Goal: Information Seeking & Learning: Learn about a topic

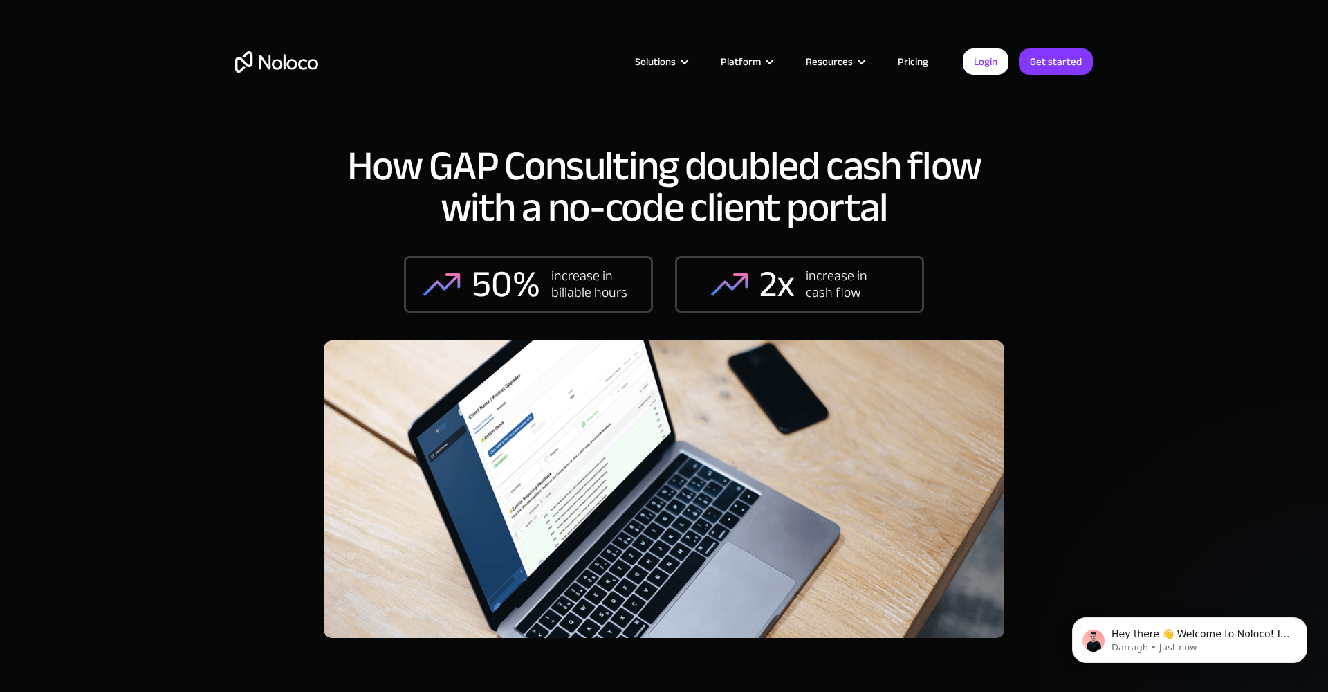
click at [899, 60] on link "Pricing" at bounding box center [913, 62] width 65 height 18
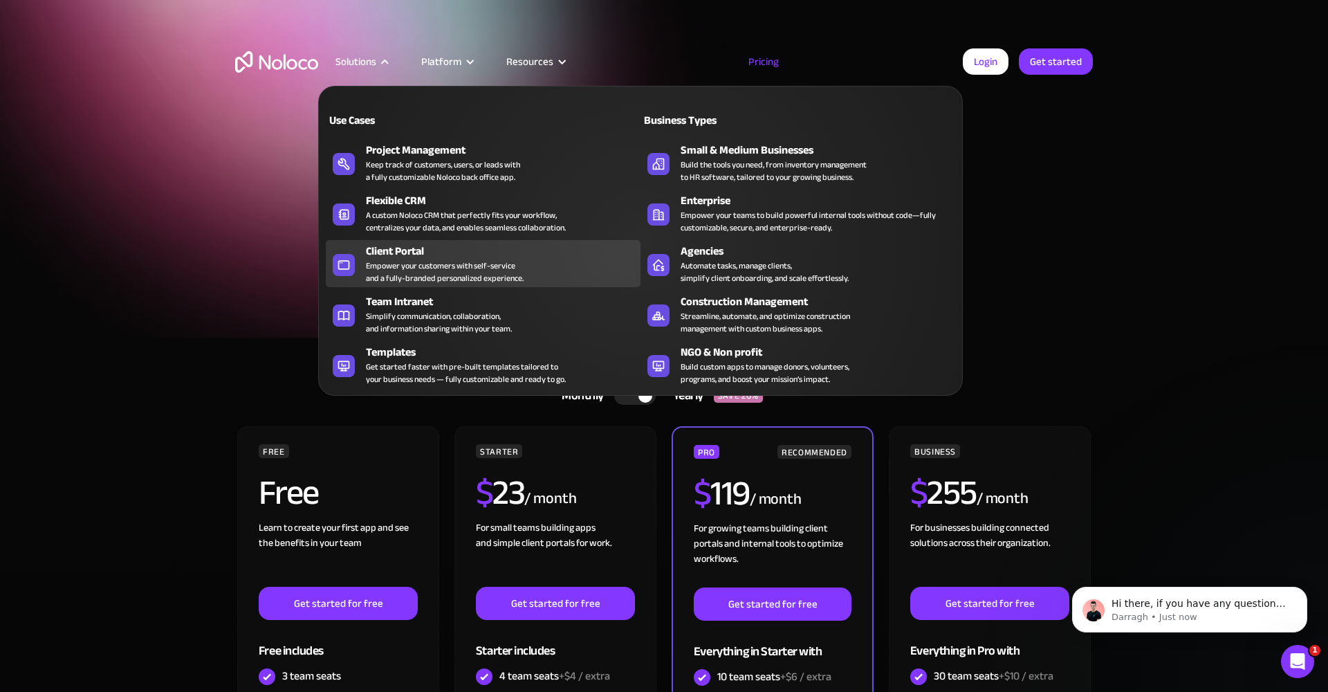
click at [411, 264] on div "Empower your customers with self-service and a fully-branded personalized exper…" at bounding box center [445, 271] width 158 height 25
click at [405, 264] on div "Empower your customers with self-service and a fully-branded personalized exper…" at bounding box center [445, 271] width 158 height 25
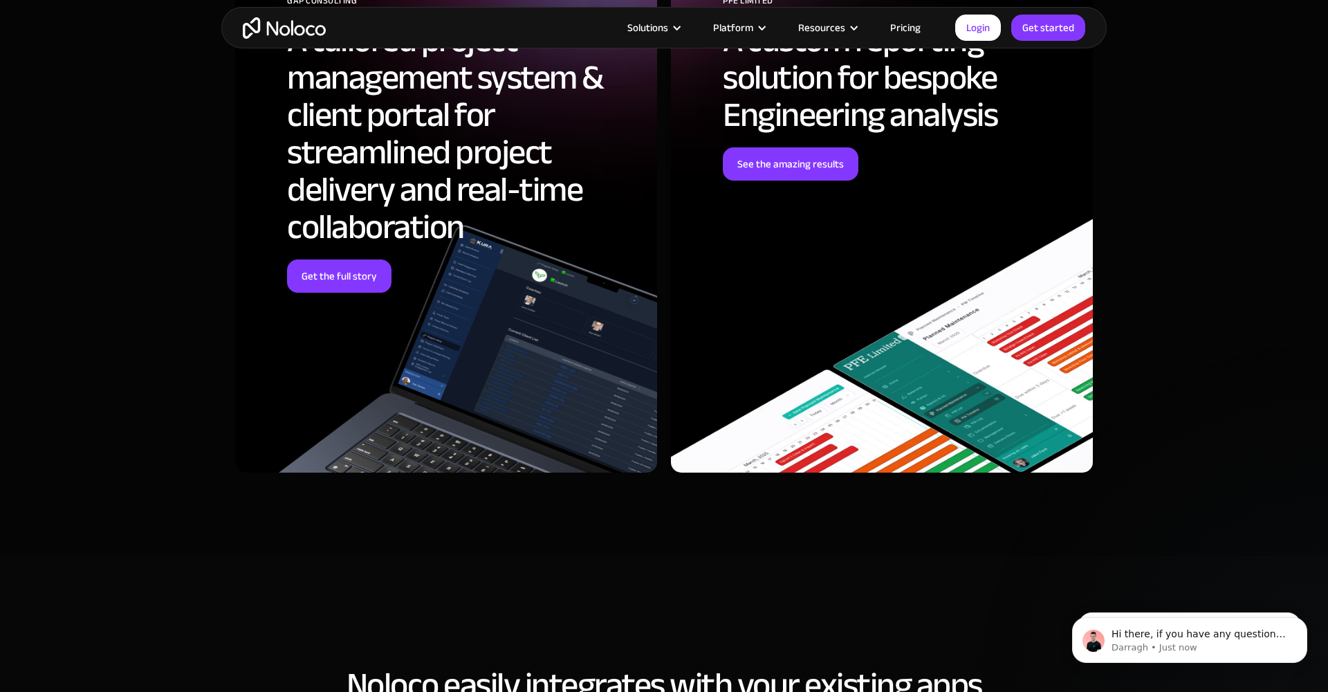
scroll to position [4650, 0]
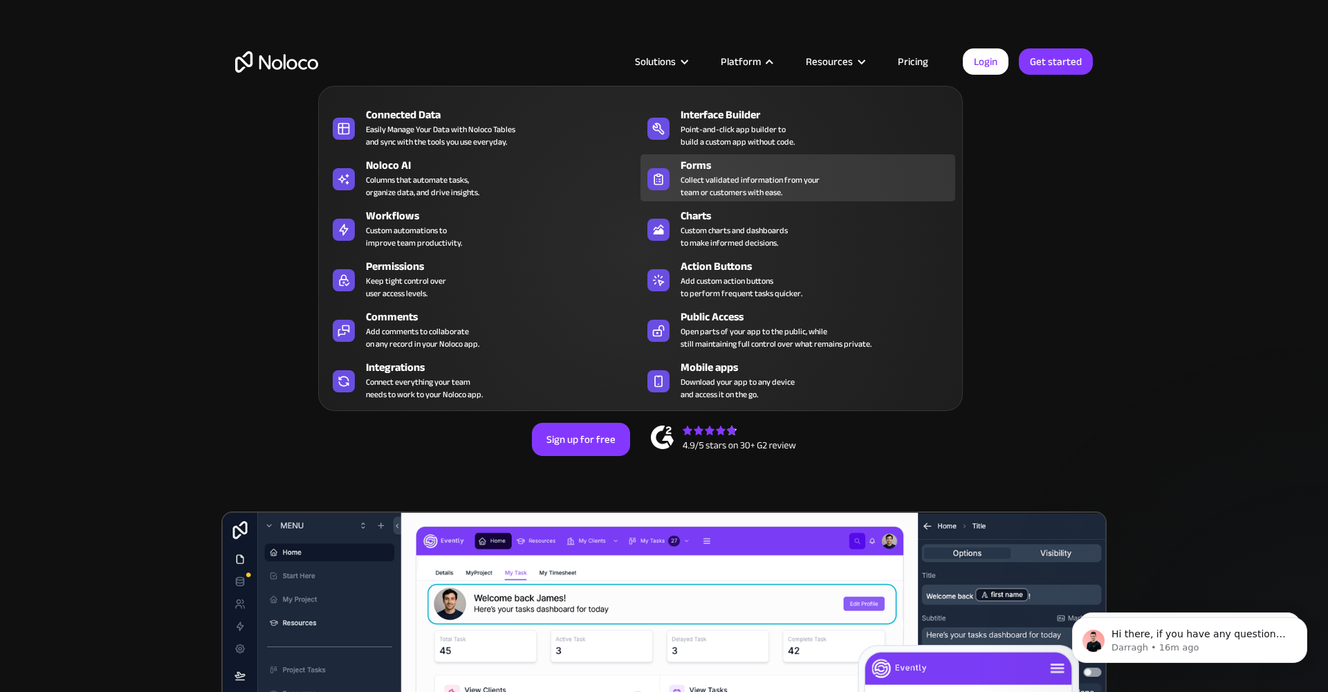
click at [723, 178] on div "Collect validated information from your team or customers with ease." at bounding box center [750, 186] width 139 height 25
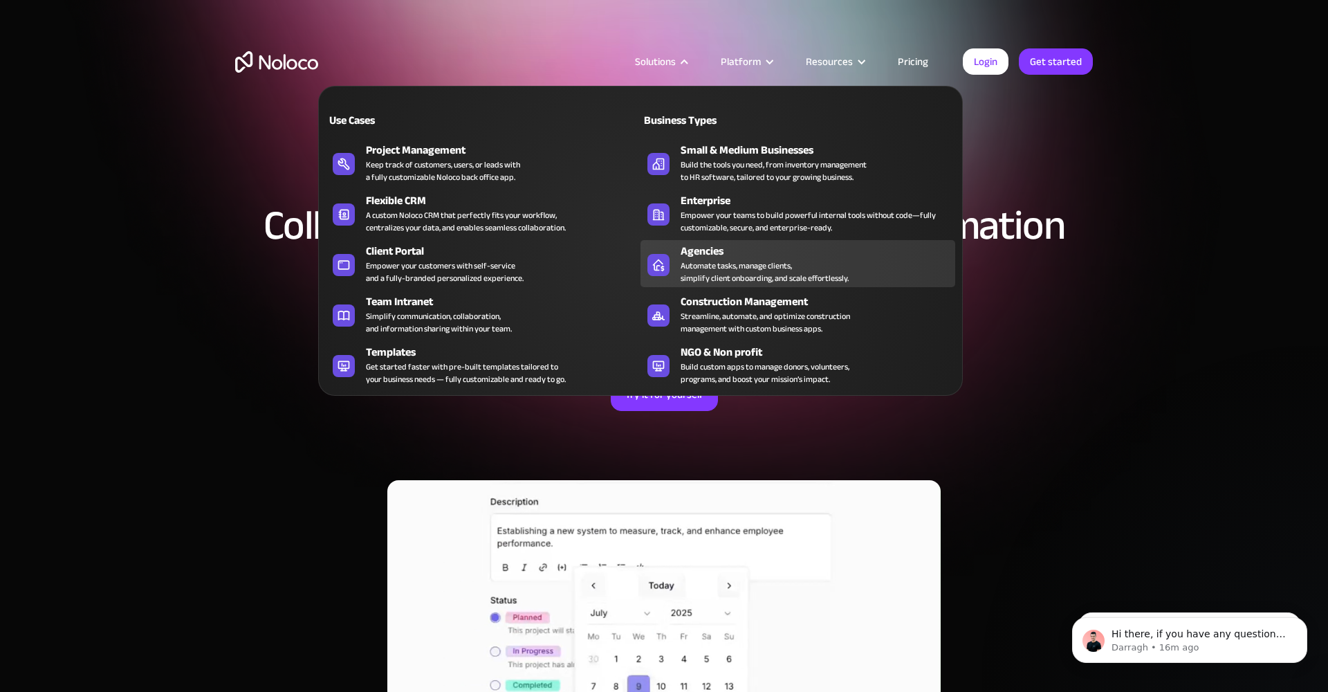
click at [725, 275] on div "Automate tasks, manage clients, simplify client onboarding, and scale effortles…" at bounding box center [765, 271] width 168 height 25
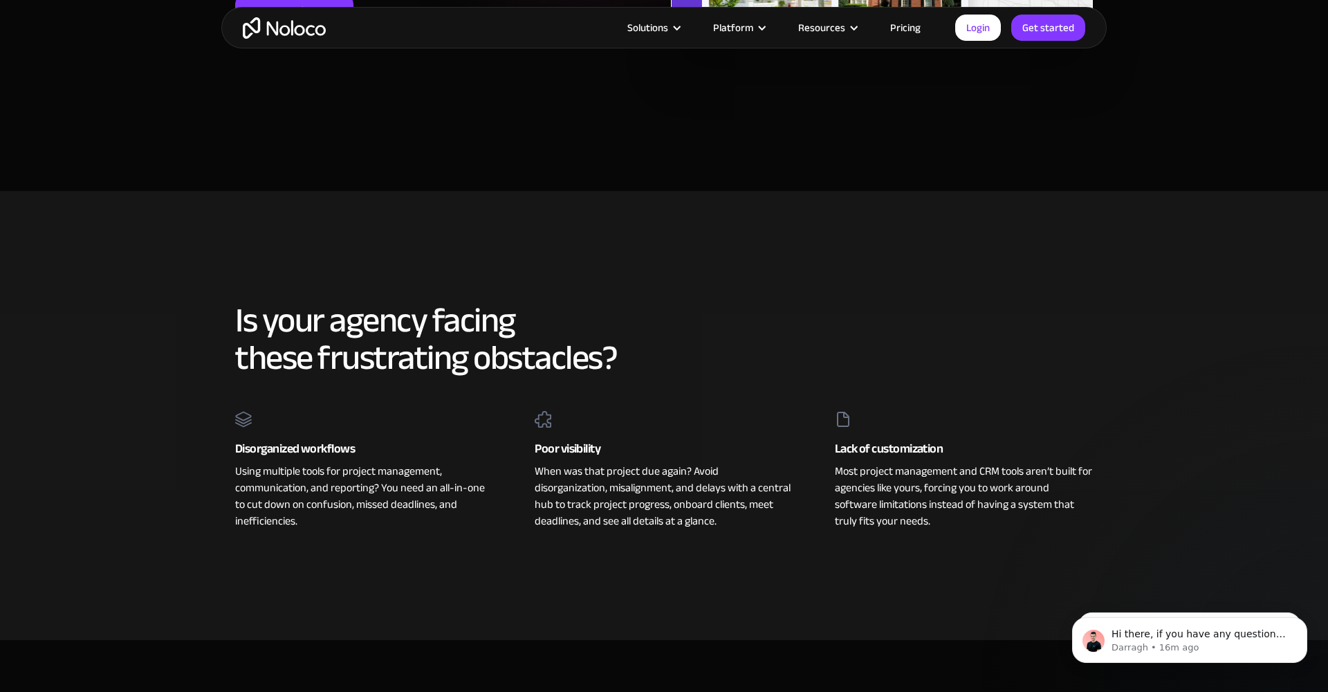
scroll to position [151, 0]
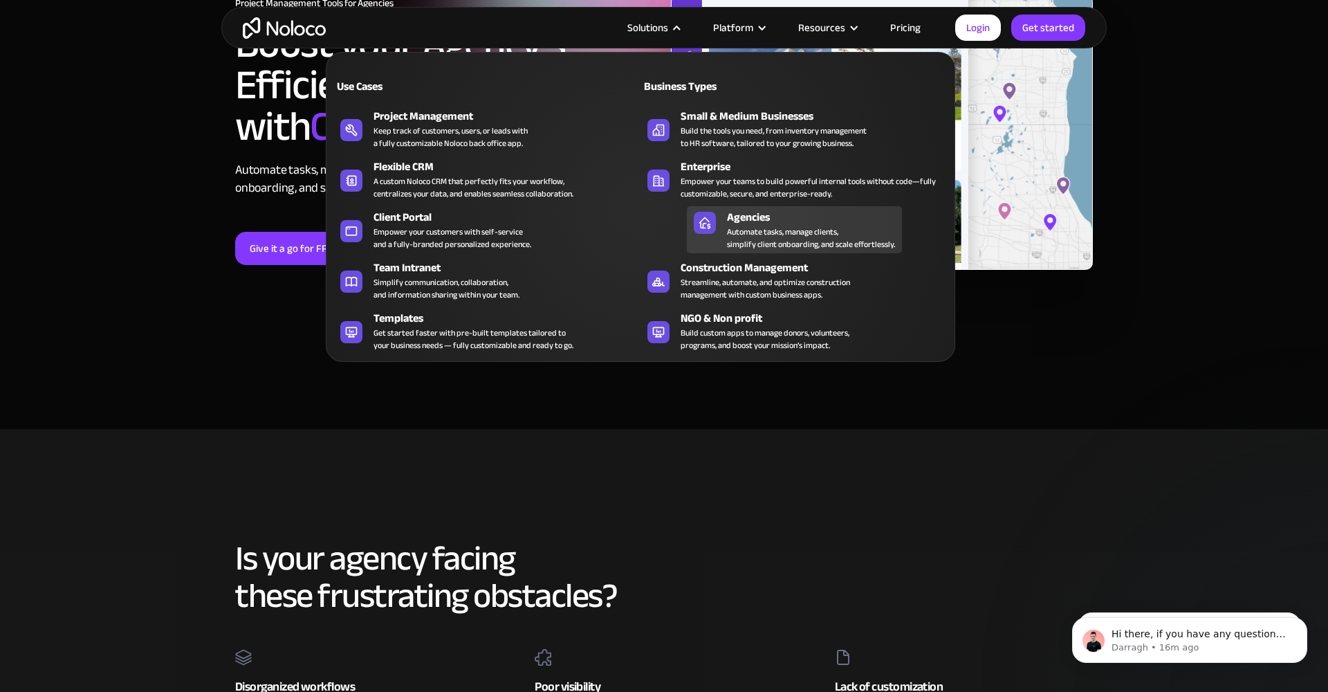
click at [729, 237] on div "Automate tasks, manage clients, simplify client onboarding, and scale effortles…" at bounding box center [811, 237] width 168 height 25
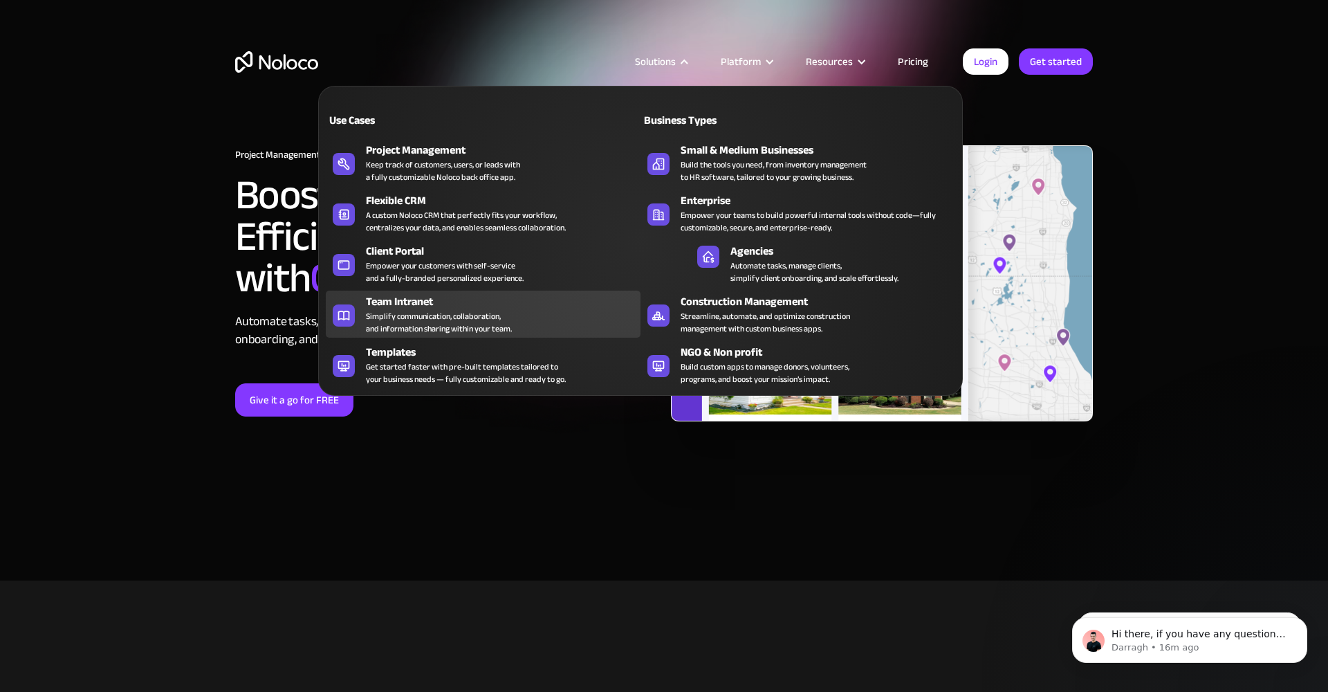
click at [405, 313] on div "Simplify communication, collaboration, and information sharing within your team." at bounding box center [439, 322] width 146 height 25
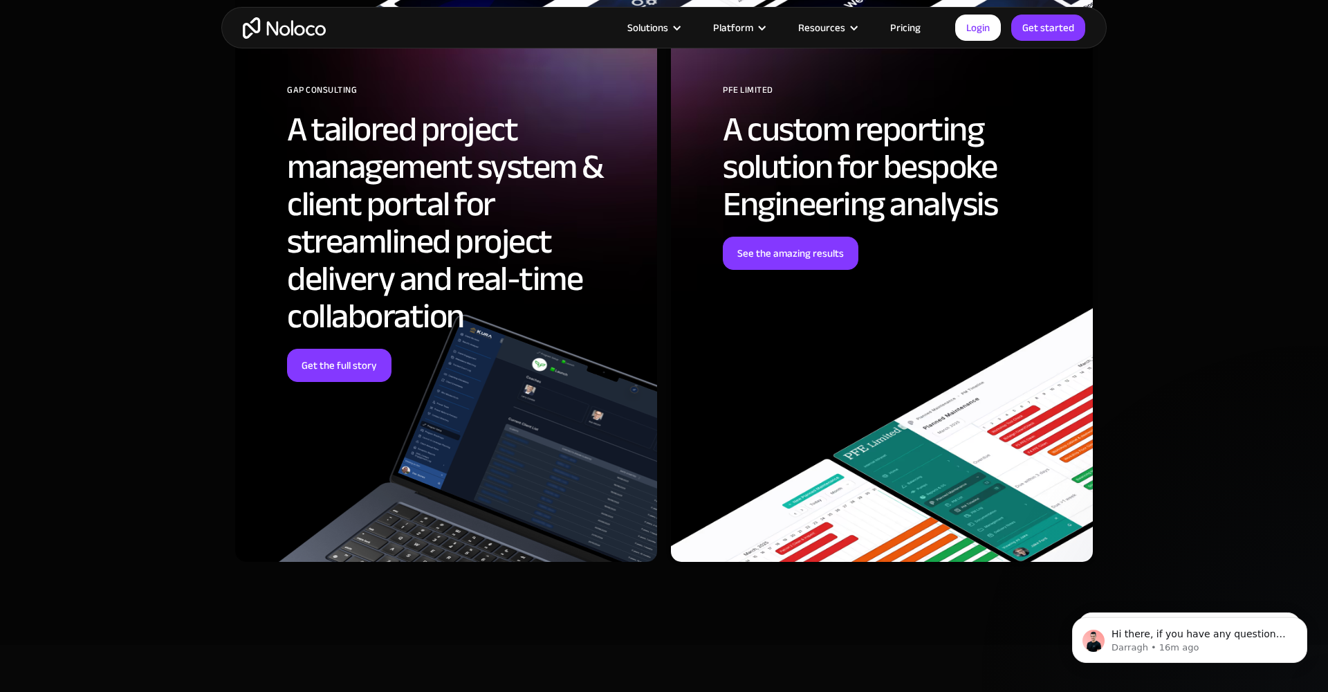
scroll to position [4024, 0]
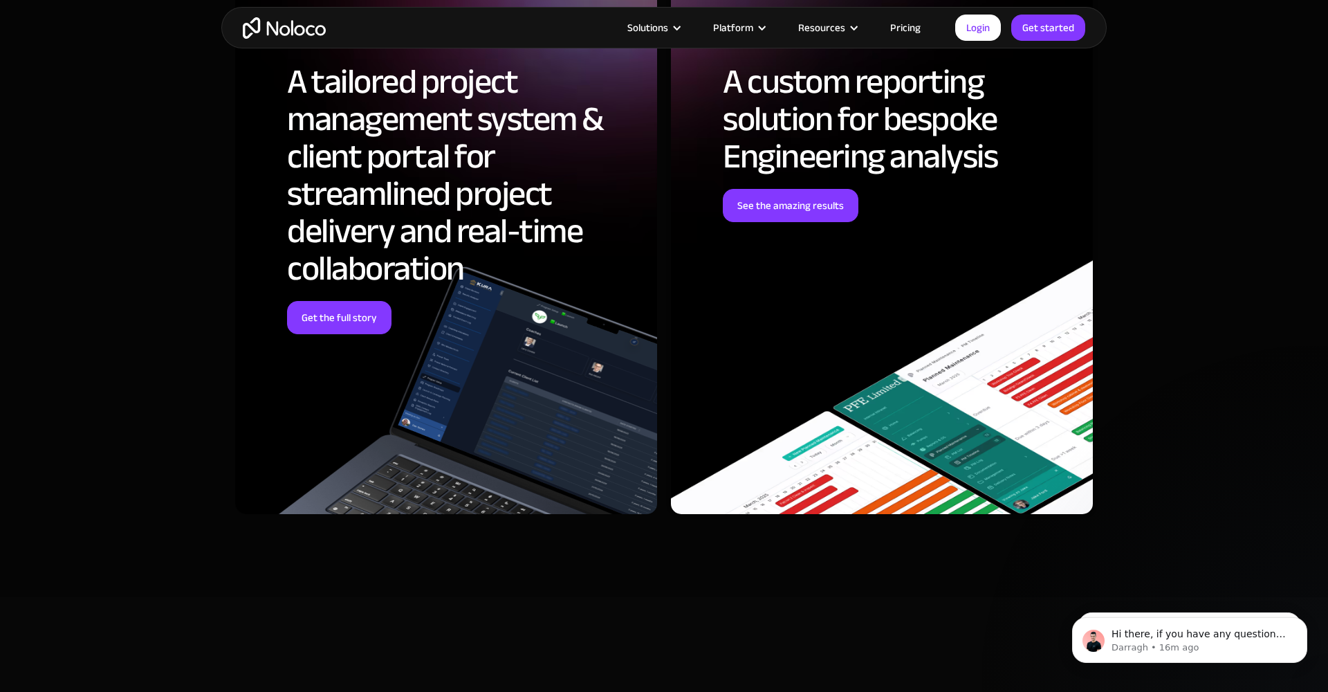
click at [878, 39] on div "Solutions Use Cases Business Types Project Management Keep track of customers, …" at bounding box center [663, 28] width 885 height 42
click at [907, 33] on link "Pricing" at bounding box center [905, 28] width 65 height 18
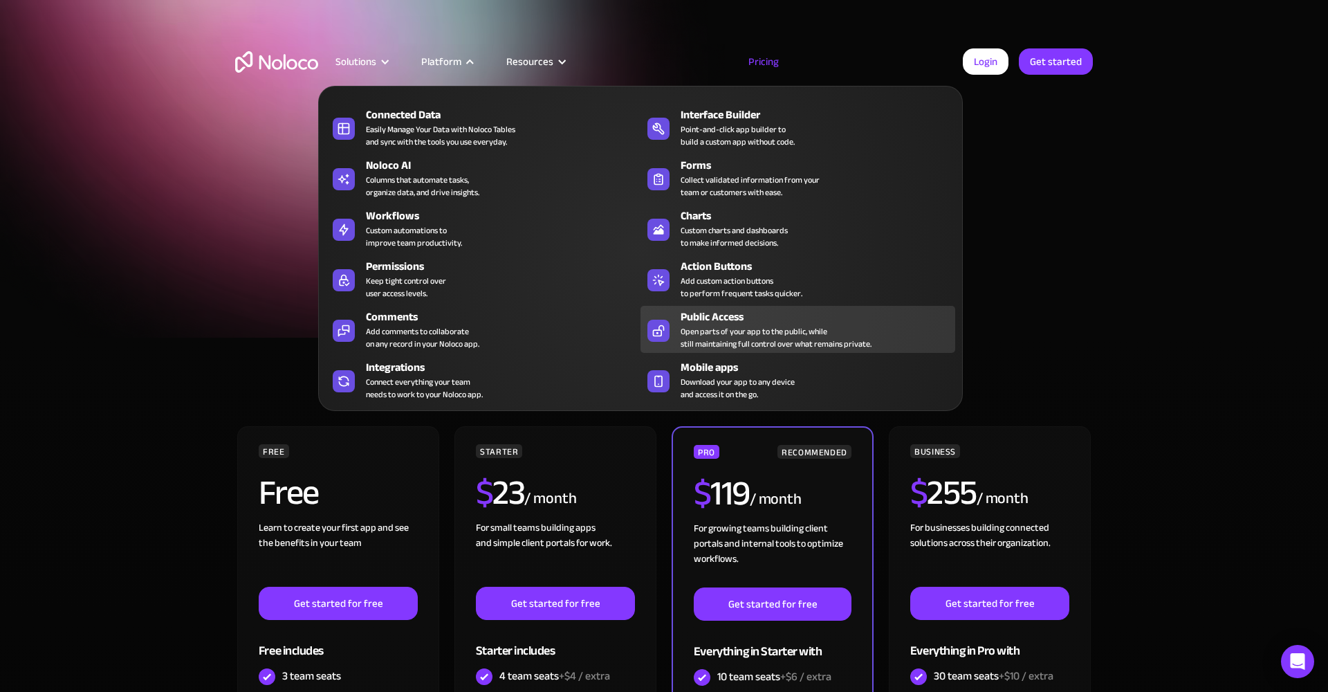
click at [763, 342] on div "Open parts of your app to the public, while still maintaining full control over…" at bounding box center [776, 337] width 191 height 25
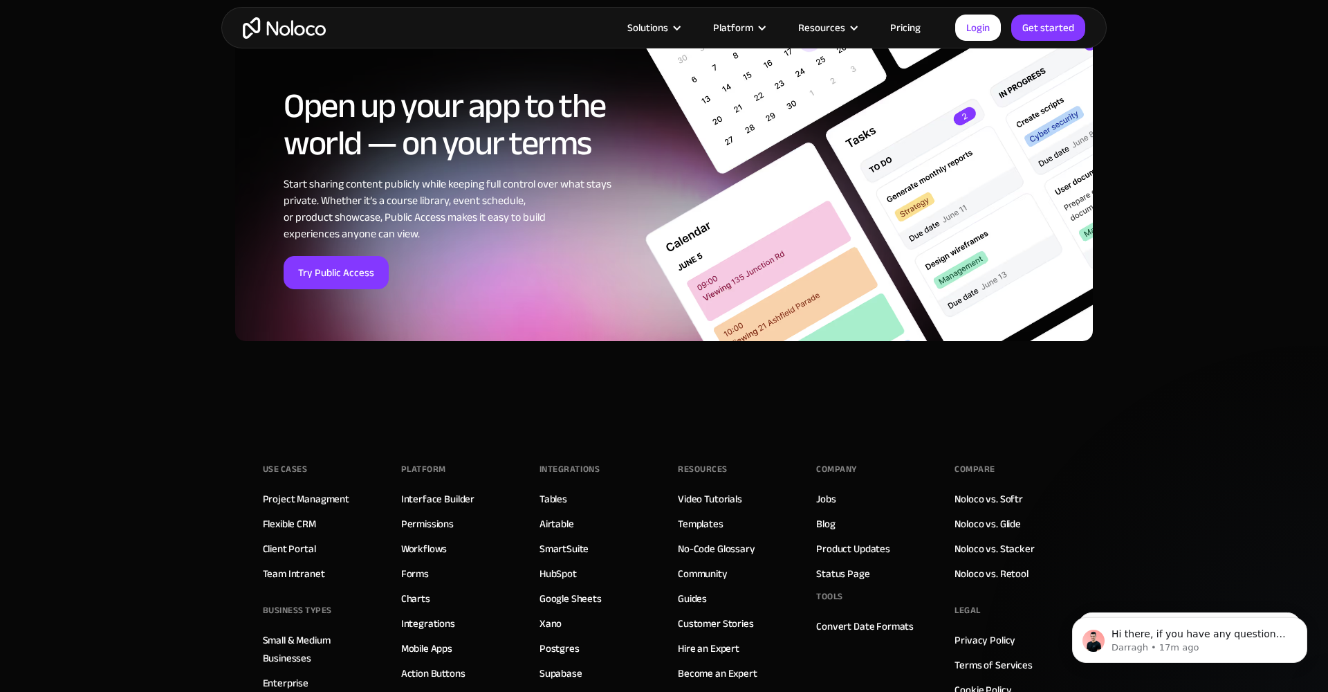
scroll to position [5143, 0]
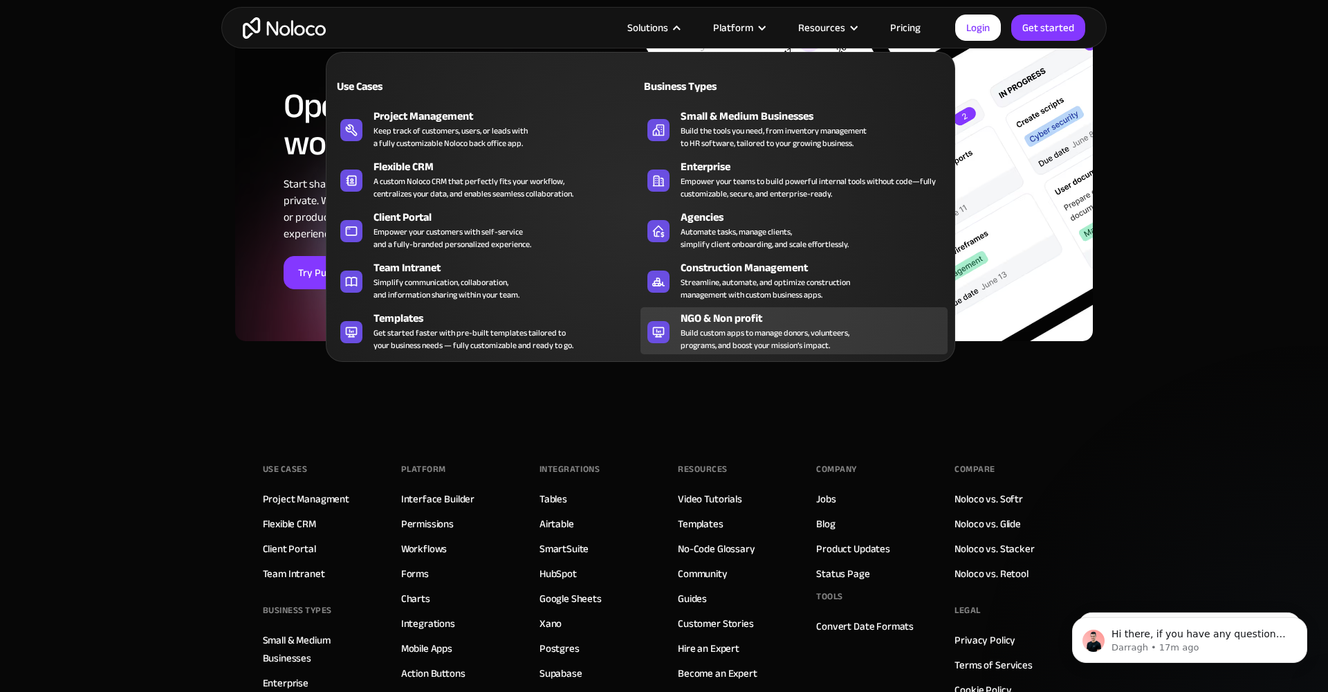
click at [682, 323] on div "NGO & Non profit" at bounding box center [817, 318] width 273 height 17
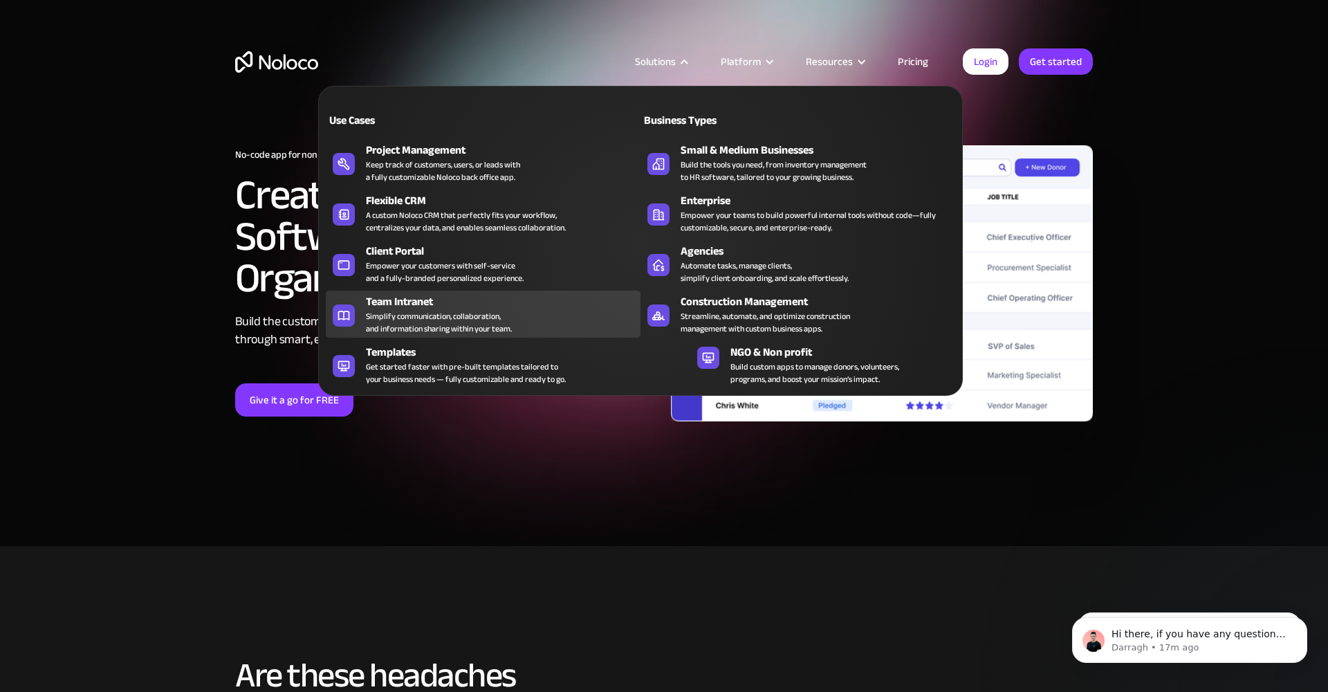
click at [409, 329] on div "Simplify communication, collaboration, and information sharing within your team." at bounding box center [439, 322] width 146 height 25
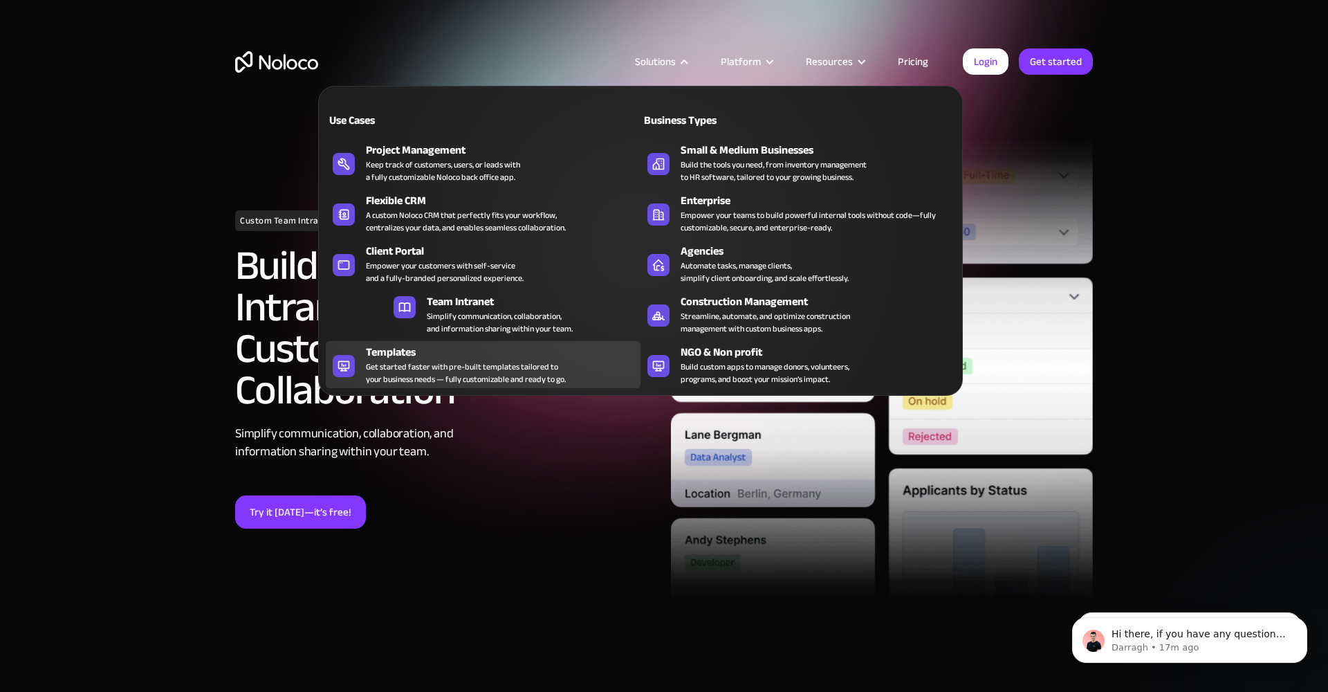
click at [472, 367] on div "Get started faster with pre-built templates tailored to your business needs — f…" at bounding box center [466, 372] width 200 height 25
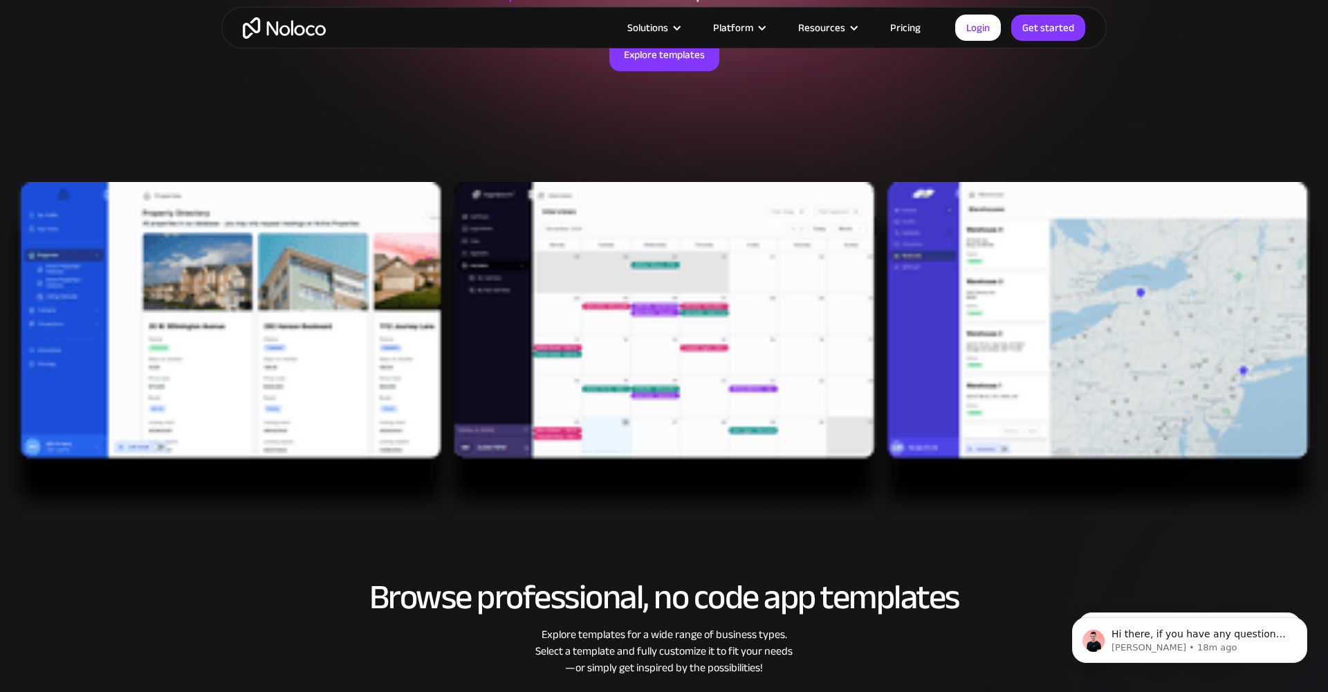
scroll to position [279, 0]
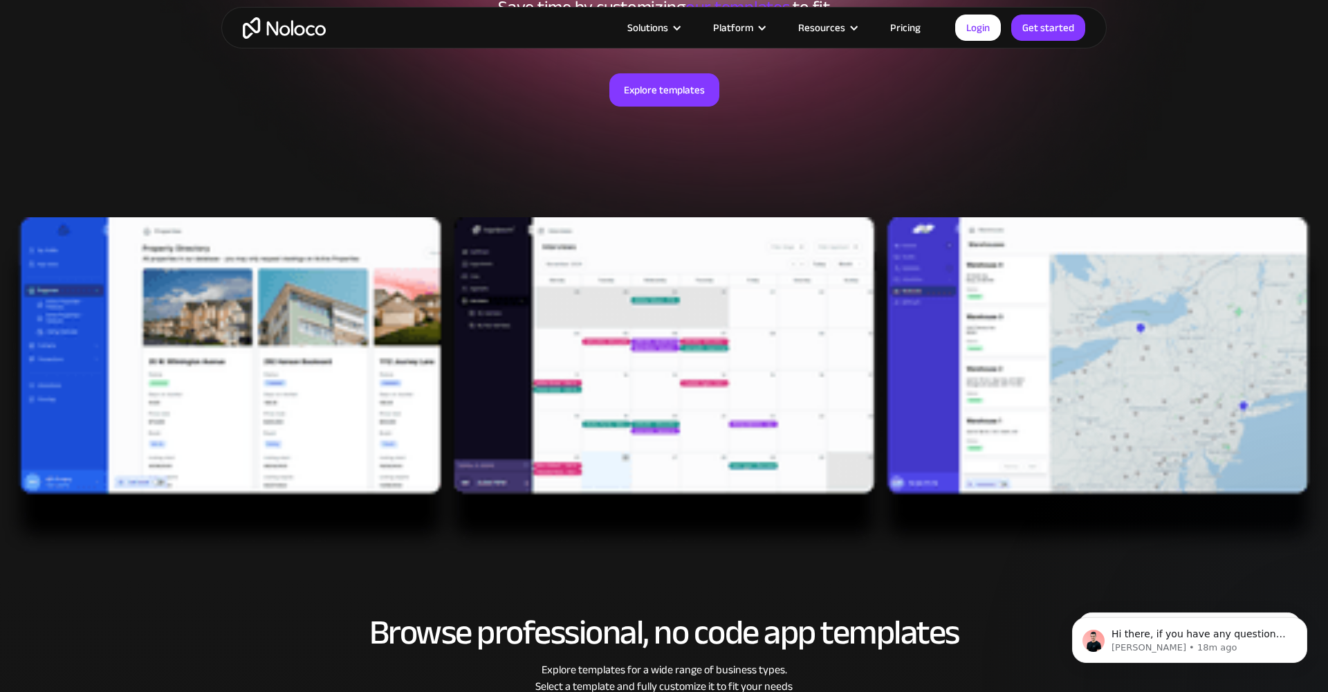
click at [342, 320] on img at bounding box center [664, 386] width 1328 height 338
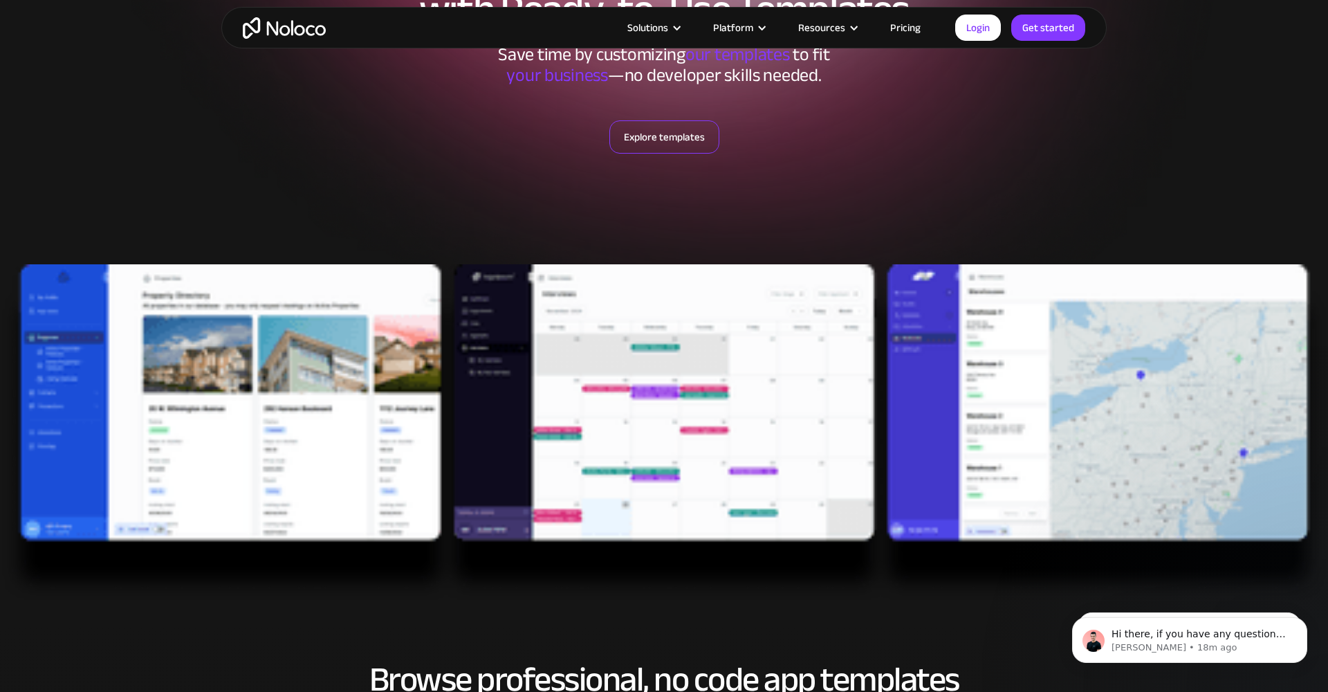
click at [636, 133] on link "Explore templates" at bounding box center [664, 136] width 110 height 33
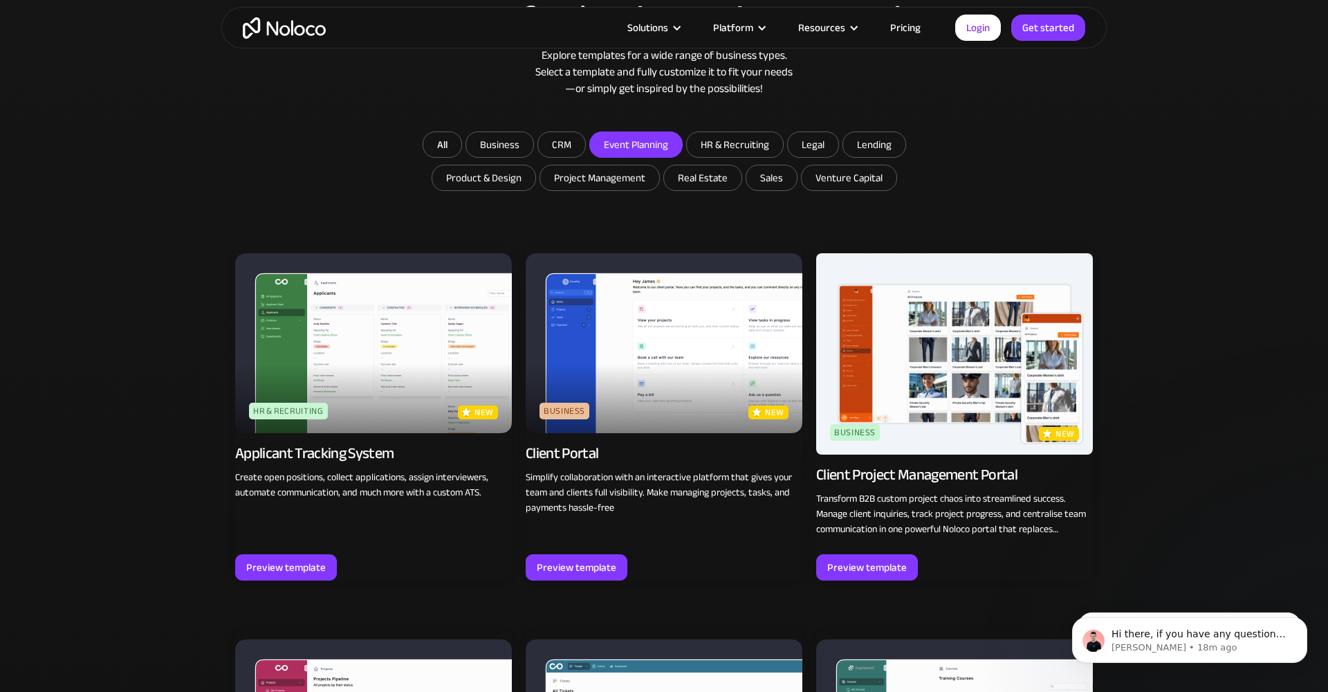
scroll to position [925, 0]
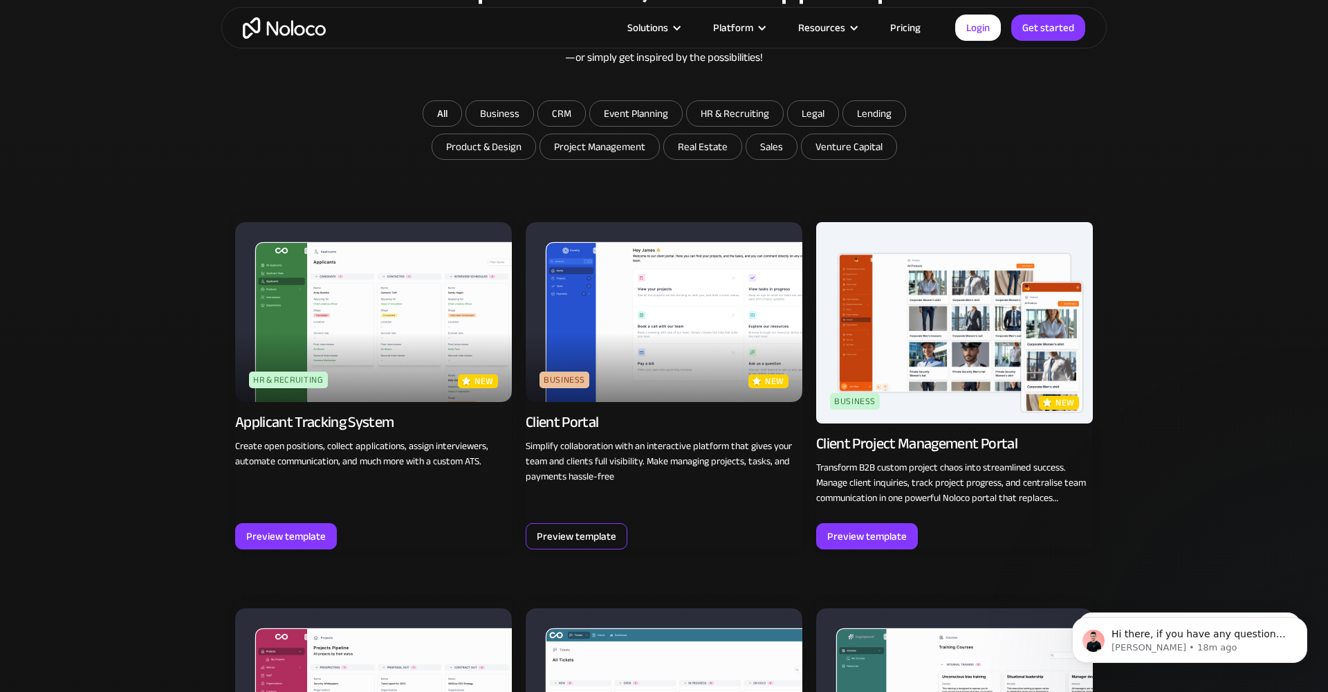
click at [551, 535] on div "Preview template" at bounding box center [577, 536] width 80 height 18
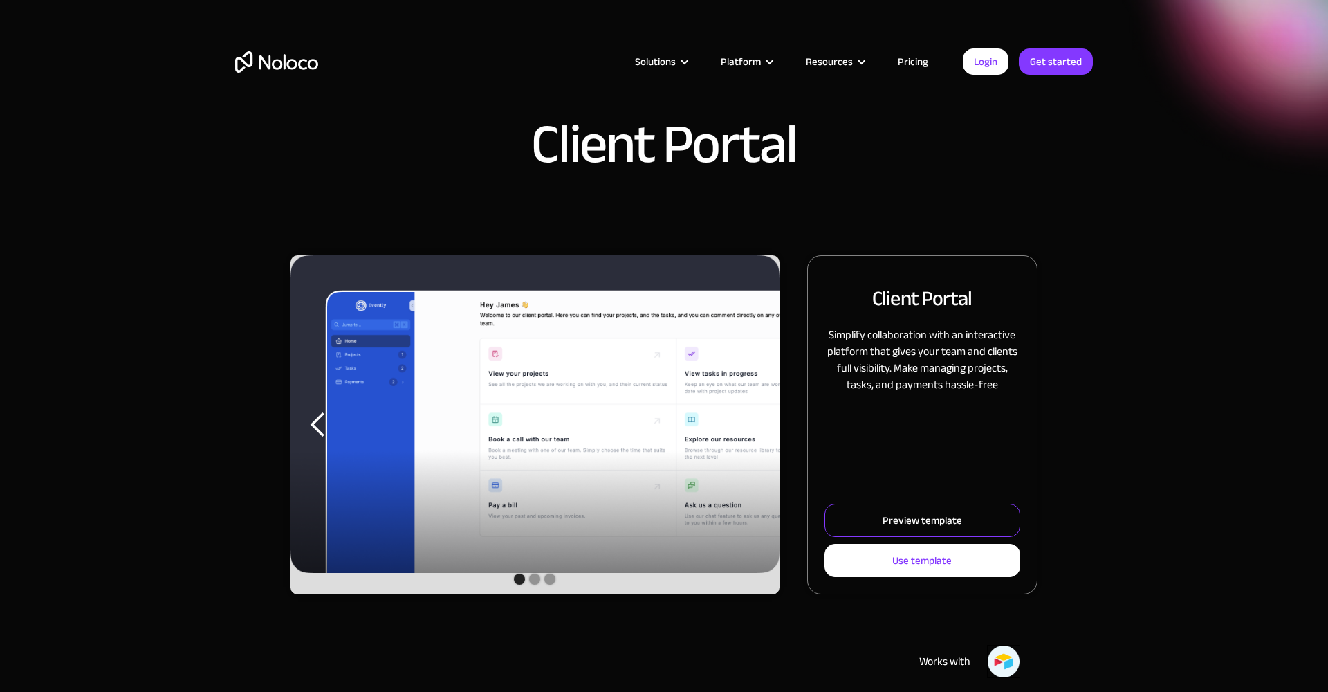
click at [894, 504] on link "Preview template" at bounding box center [923, 520] width 196 height 33
